Goal: Find specific page/section: Find specific page/section

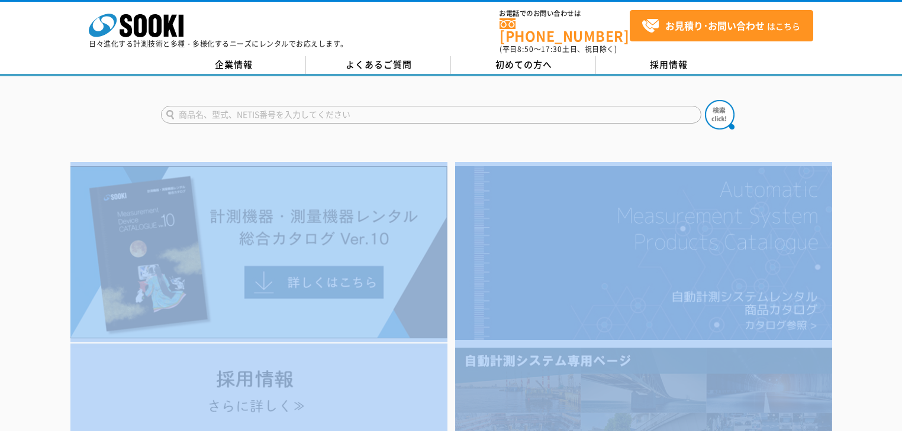
click at [864, 354] on div at bounding box center [451, 354] width 902 height 385
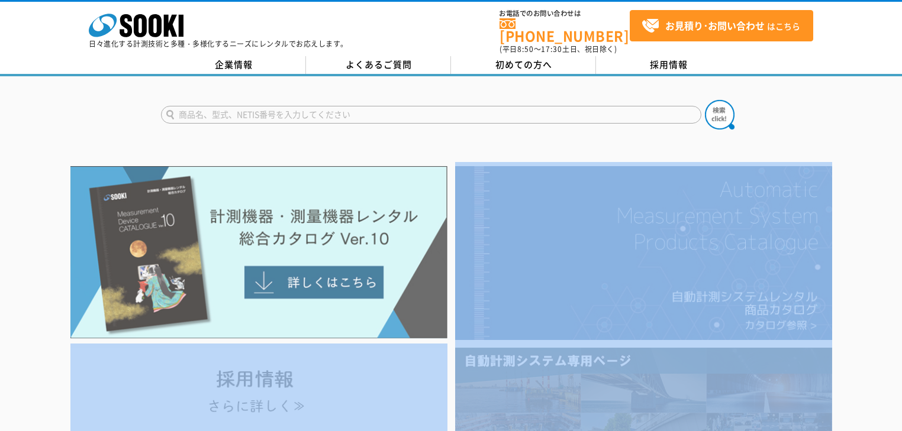
drag, startPoint x: 864, startPoint y: 357, endPoint x: 397, endPoint y: 201, distance: 492.2
click at [354, 216] on img at bounding box center [258, 252] width 377 height 173
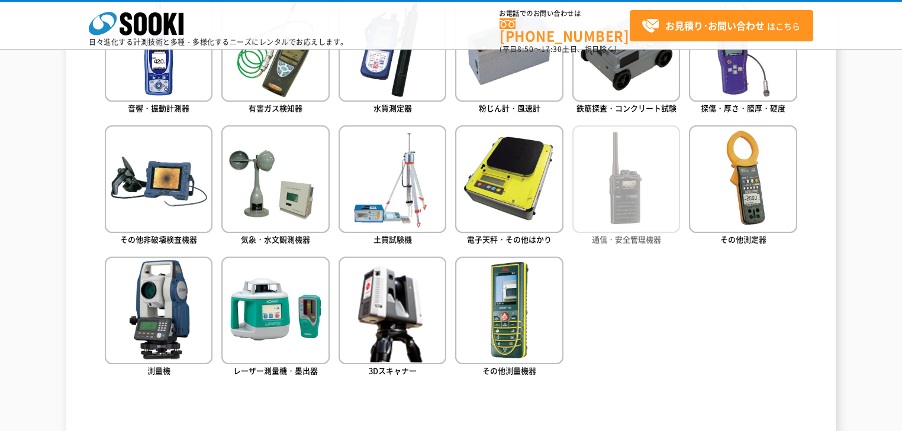
scroll to position [521, 0]
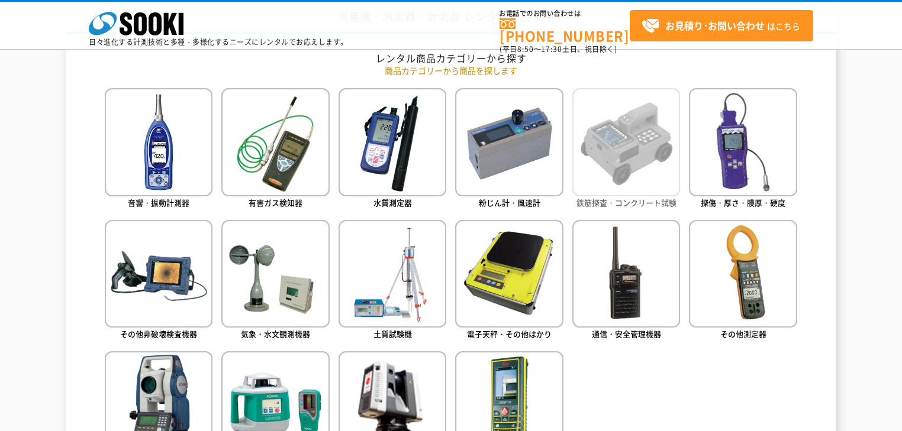
click at [660, 190] on img at bounding box center [626, 142] width 108 height 108
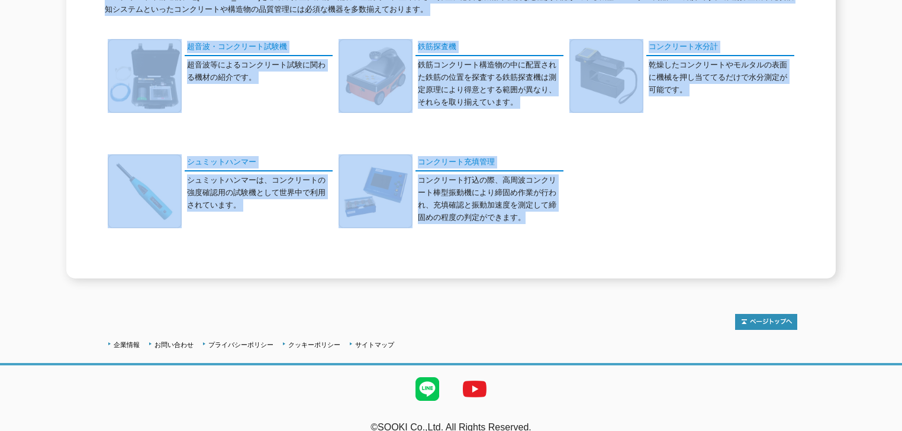
drag, startPoint x: 334, startPoint y: 165, endPoint x: 557, endPoint y: 234, distance: 233.3
click at [557, 234] on div "鉄筋探査・コンクリート試験 カテゴリ一覧 コンクリートや構造物、地中内を非破壊探査。鉄筋・配管・空洞等の位置や深さの探査に必要な機器や強度など品質確認が出来る…" at bounding box center [450, 111] width 769 height 335
click at [557, 234] on div "コンクリート充填管理 コンクリート打込の際、高周波コンクリート棒型振動機により締固め作業が行われ、充填確認と振動加速度を測定して締固めの程度の判定ができます。" at bounding box center [450, 200] width 225 height 92
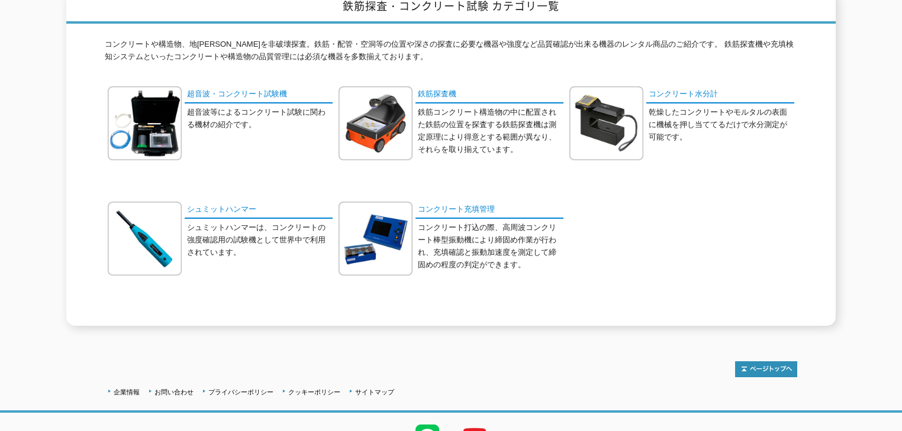
scroll to position [118, 0]
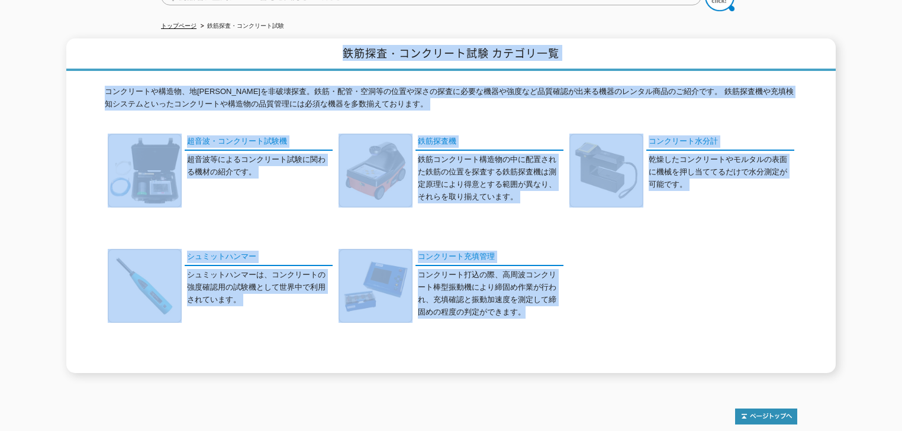
drag, startPoint x: 547, startPoint y: 309, endPoint x: 288, endPoint y: 39, distance: 374.5
click at [289, 39] on div "鉄筋探査・コンクリート試験 カテゴリ一覧 コンクリートや構造物、地中内を非破壊探査。鉄筋・配管・空洞等の位置や深さの探査に必要な機器や強度など品質確認が出来る…" at bounding box center [450, 205] width 769 height 335
click at [288, 39] on h1 "鉄筋探査・コンクリート試験 カテゴリ一覧" at bounding box center [450, 54] width 769 height 33
